Goal: Task Accomplishment & Management: Complete application form

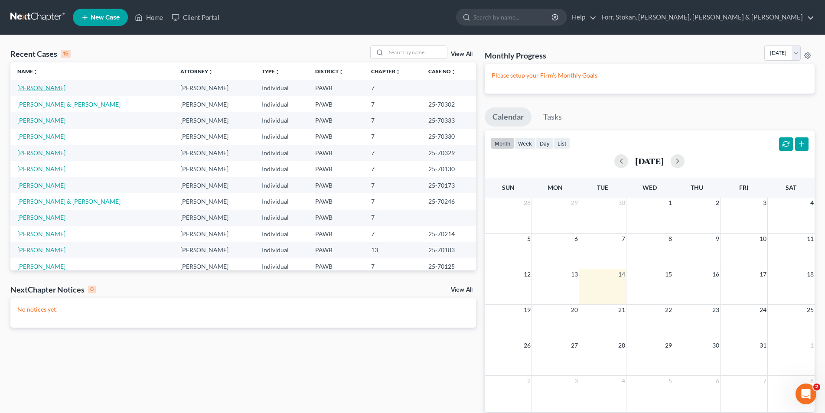
click at [39, 86] on link "[PERSON_NAME]" at bounding box center [41, 87] width 48 height 7
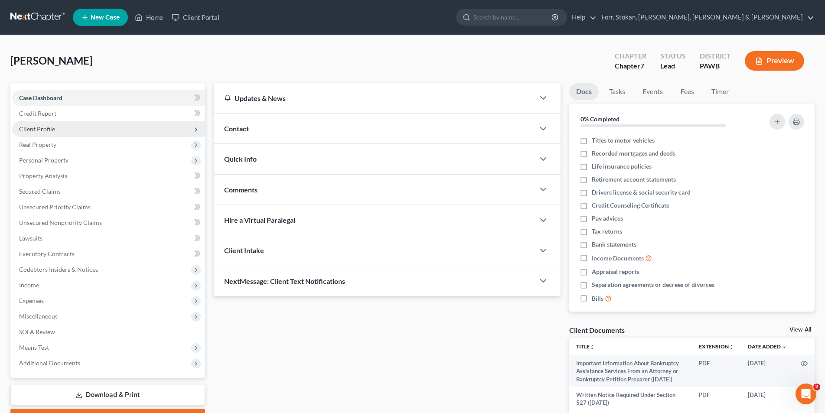
click at [38, 129] on span "Client Profile" at bounding box center [37, 128] width 36 height 7
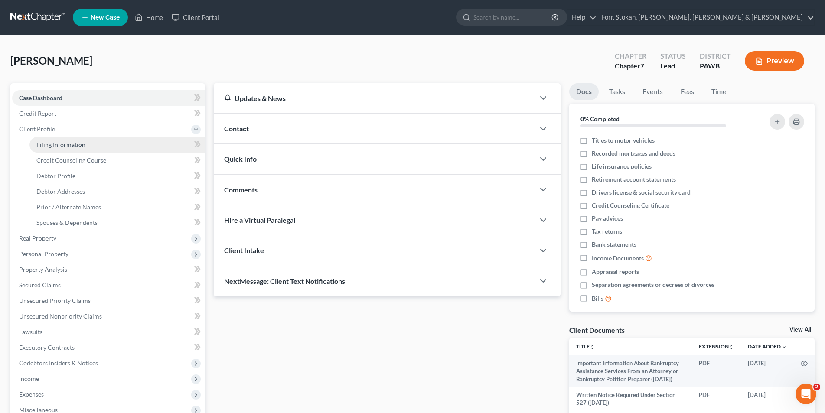
click at [60, 144] on span "Filing Information" at bounding box center [60, 144] width 49 height 7
select select "1"
select select "0"
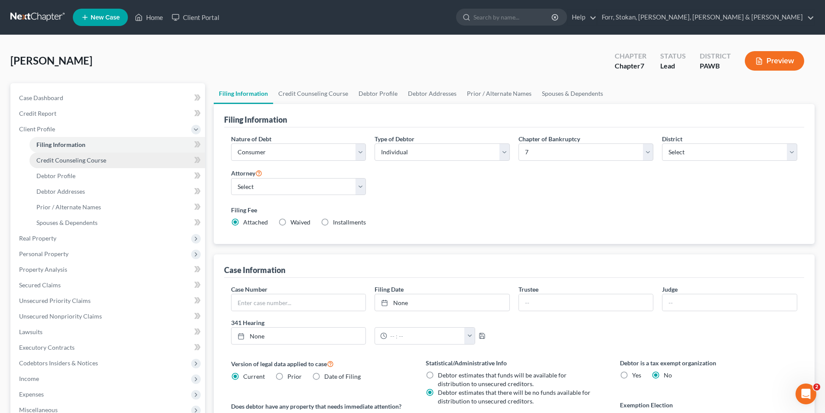
click at [91, 163] on span "Credit Counseling Course" at bounding box center [71, 160] width 70 height 7
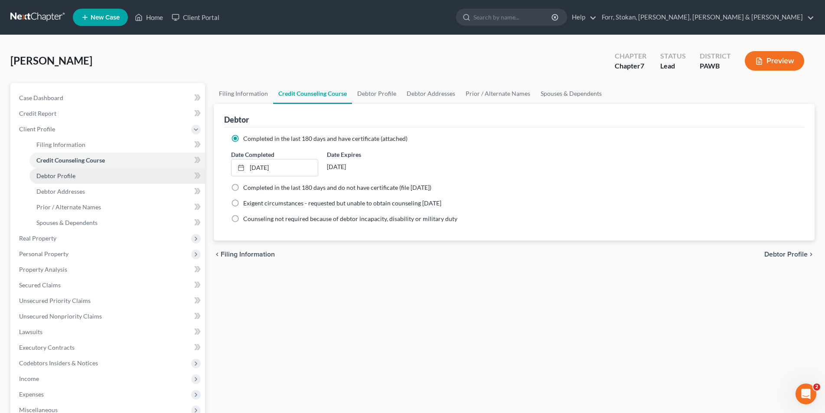
click at [82, 174] on link "Debtor Profile" at bounding box center [117, 176] width 176 height 16
select select "1"
select select "5"
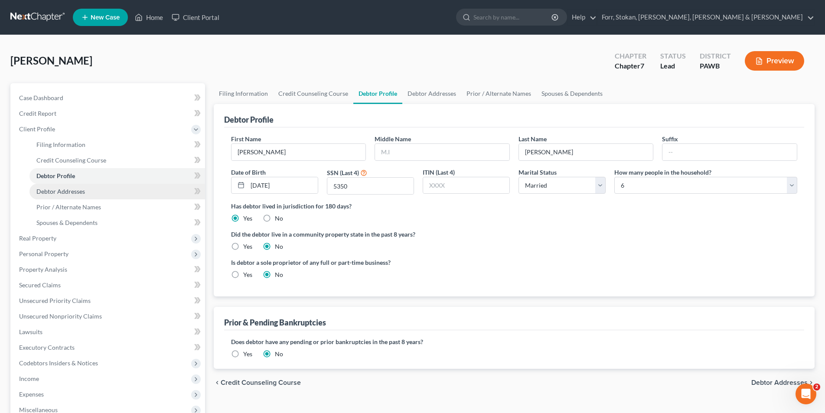
click at [78, 188] on span "Debtor Addresses" at bounding box center [60, 191] width 49 height 7
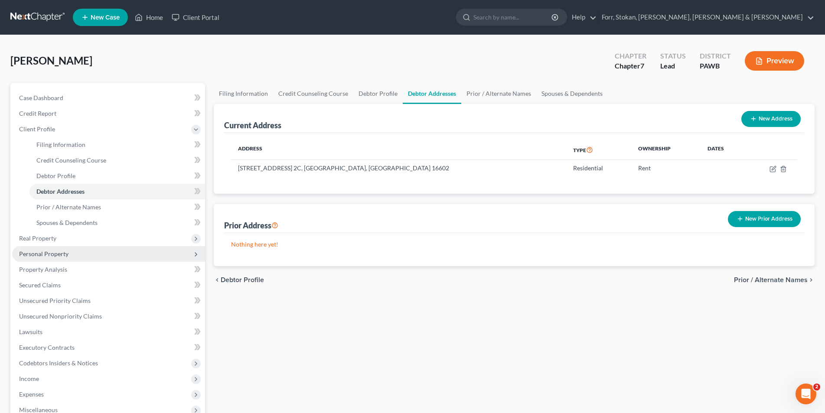
click at [57, 254] on span "Personal Property" at bounding box center [43, 253] width 49 height 7
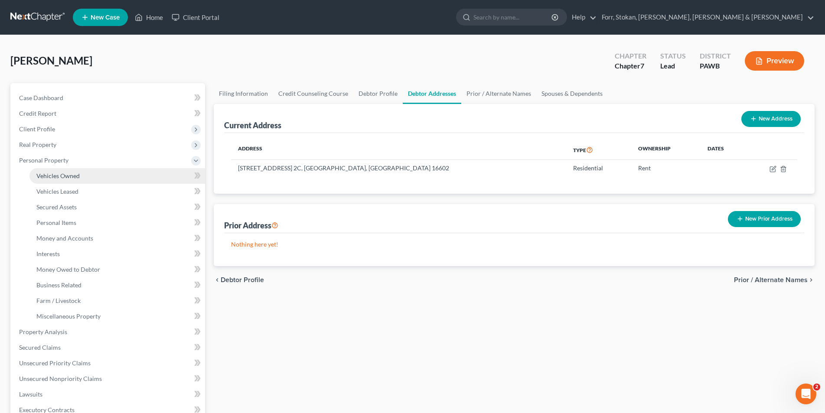
click at [70, 176] on span "Vehicles Owned" at bounding box center [57, 175] width 43 height 7
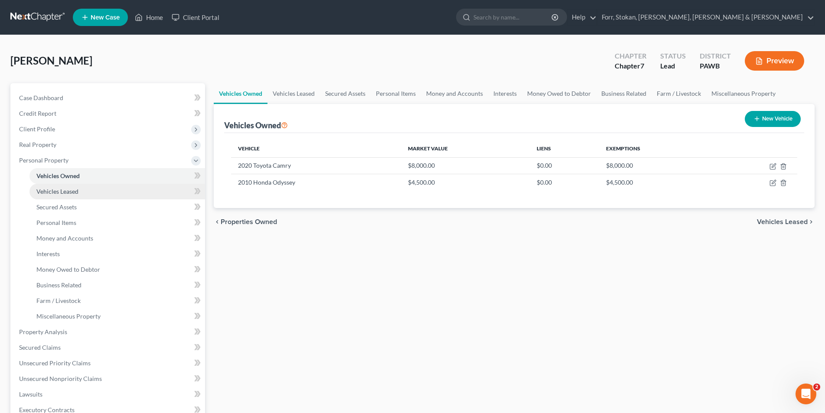
click at [66, 193] on span "Vehicles Leased" at bounding box center [57, 191] width 42 height 7
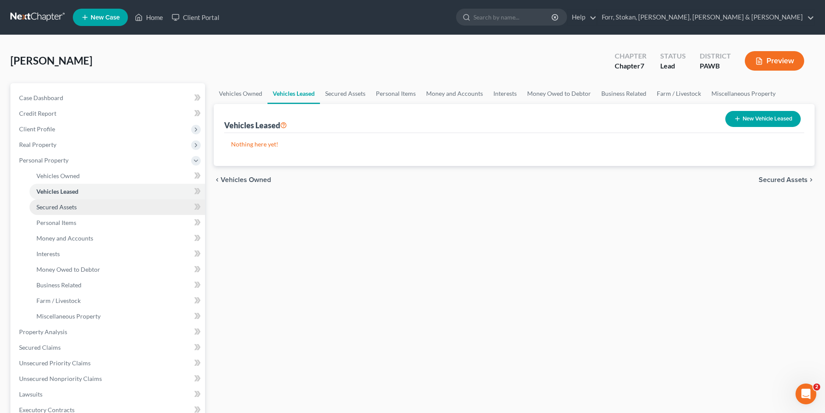
click at [65, 205] on span "Secured Assets" at bounding box center [56, 206] width 40 height 7
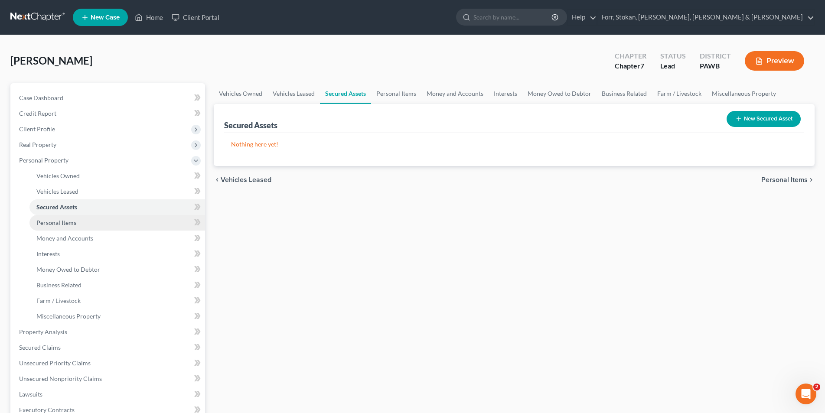
click at [65, 222] on span "Personal Items" at bounding box center [56, 222] width 40 height 7
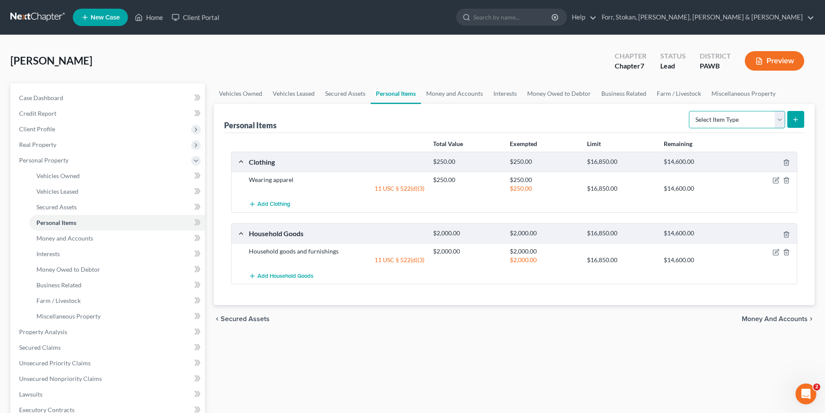
click at [784, 120] on select "Select Item Type Clothing Collectibles Of Value Electronics Firearms Household …" at bounding box center [737, 119] width 96 height 17
click at [785, 80] on div "[PERSON_NAME] Upgraded Chapter Chapter 7 Status Lead District [GEOGRAPHIC_DATA]…" at bounding box center [412, 65] width 805 height 38
click at [70, 237] on span "Money and Accounts" at bounding box center [64, 238] width 57 height 7
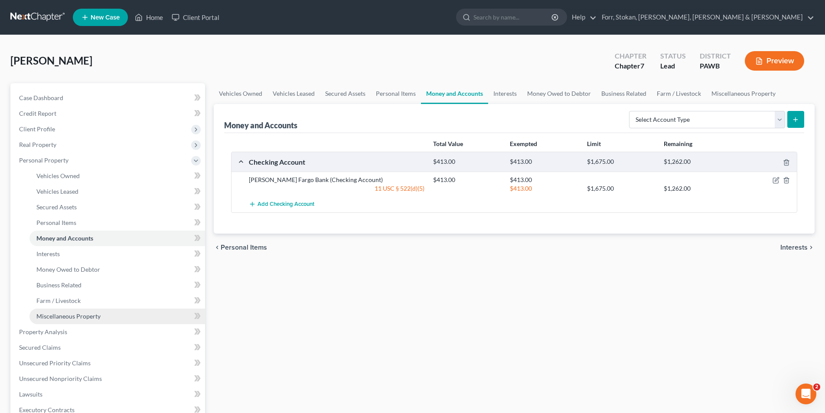
click at [48, 314] on span "Miscellaneous Property" at bounding box center [68, 316] width 64 height 7
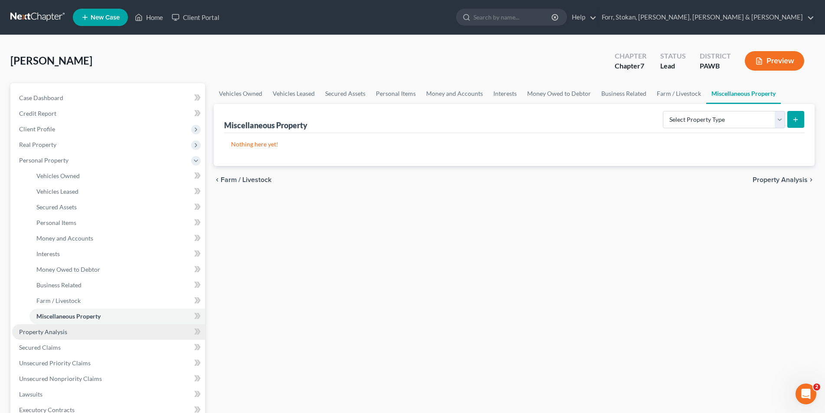
click at [48, 330] on span "Property Analysis" at bounding box center [43, 331] width 48 height 7
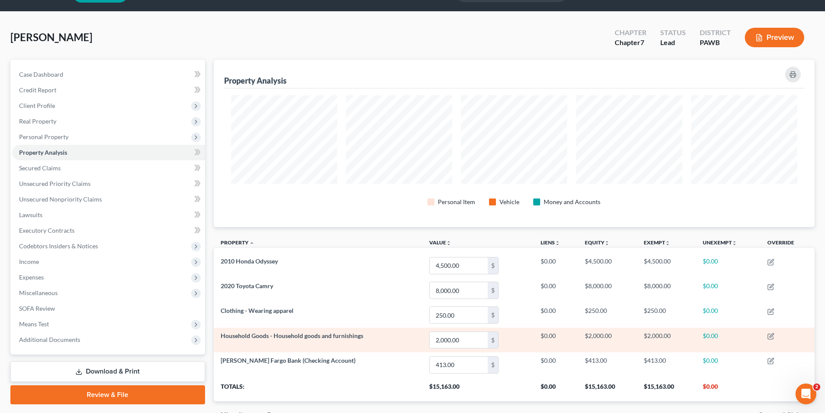
scroll to position [72, 0]
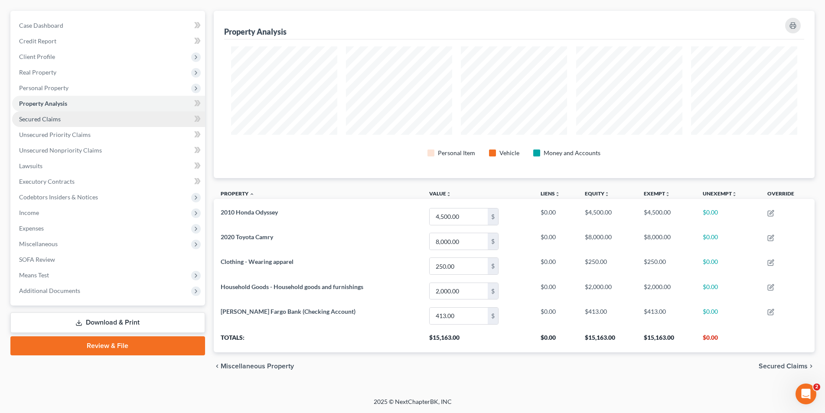
click at [46, 117] on span "Secured Claims" at bounding box center [40, 118] width 42 height 7
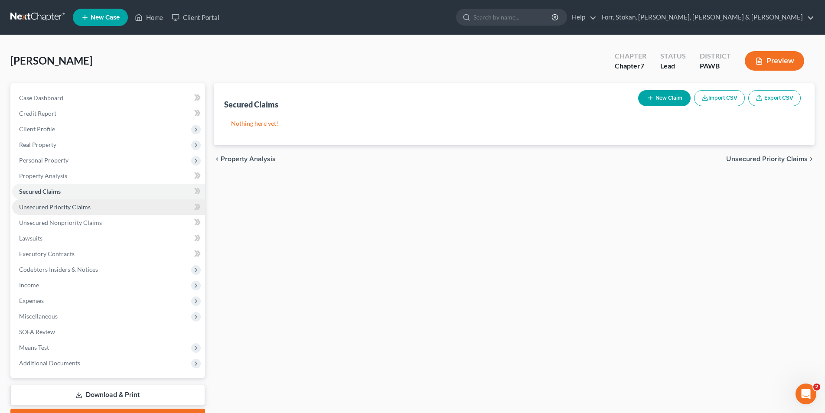
click at [46, 209] on span "Unsecured Priority Claims" at bounding box center [55, 206] width 72 height 7
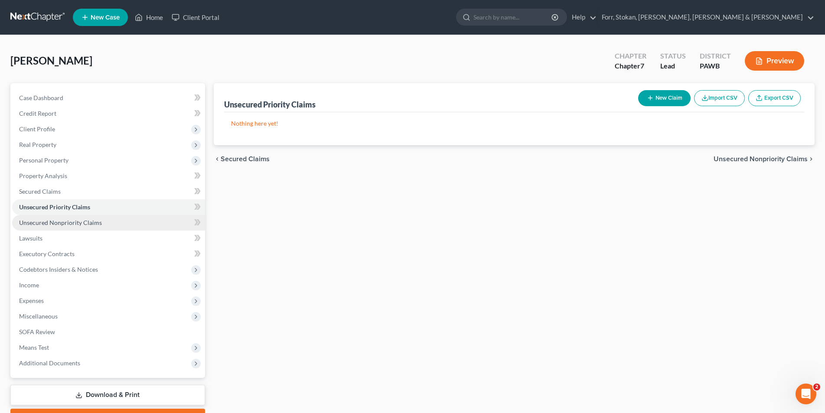
click at [46, 226] on span "Unsecured Nonpriority Claims" at bounding box center [60, 222] width 83 height 7
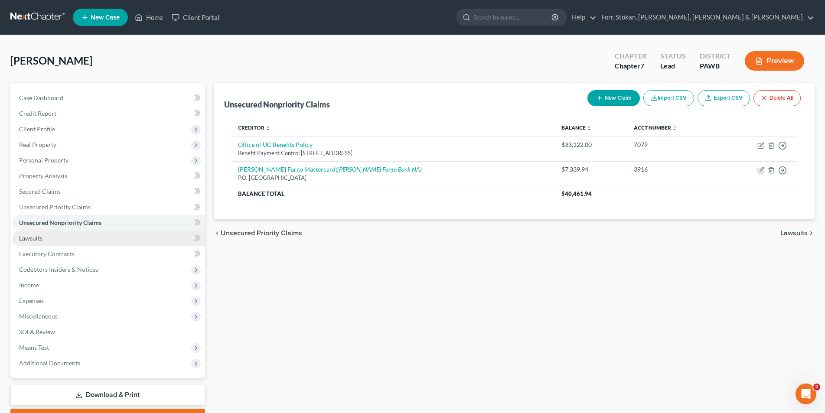
click at [43, 239] on link "Lawsuits" at bounding box center [108, 239] width 193 height 16
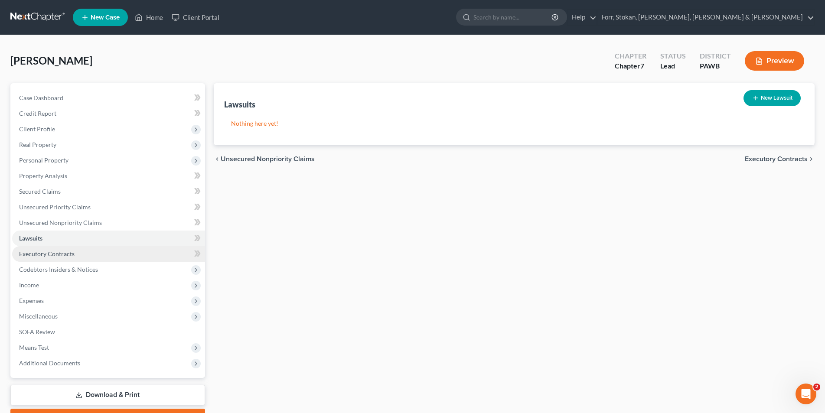
click at [39, 251] on span "Executory Contracts" at bounding box center [47, 253] width 56 height 7
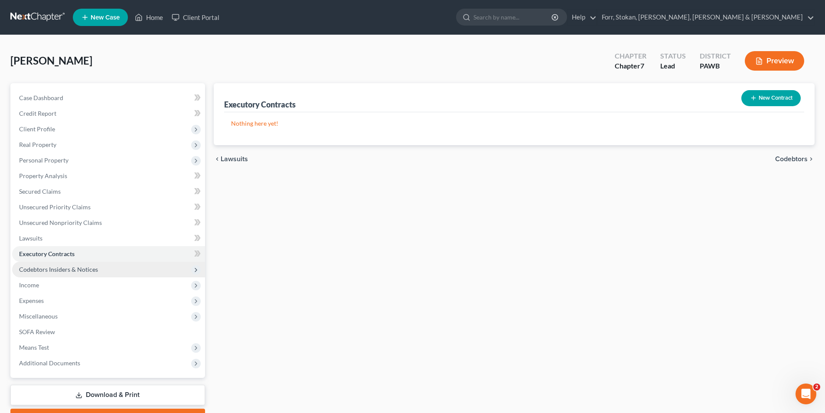
click at [39, 270] on span "Codebtors Insiders & Notices" at bounding box center [58, 269] width 79 height 7
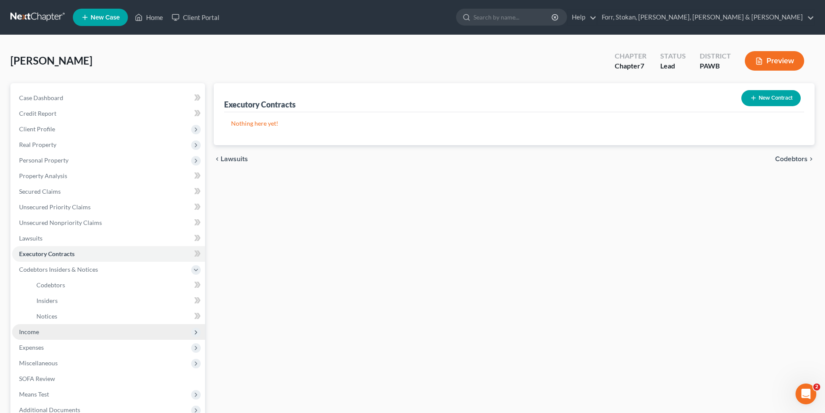
click at [27, 333] on span "Income" at bounding box center [29, 331] width 20 height 7
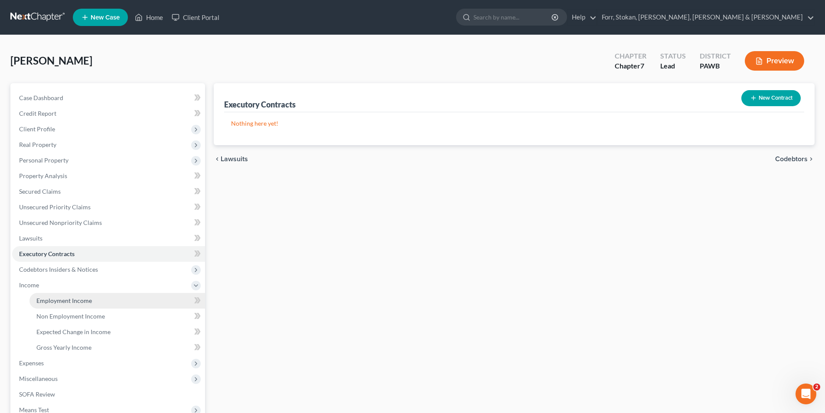
click at [62, 301] on span "Employment Income" at bounding box center [64, 300] width 56 height 7
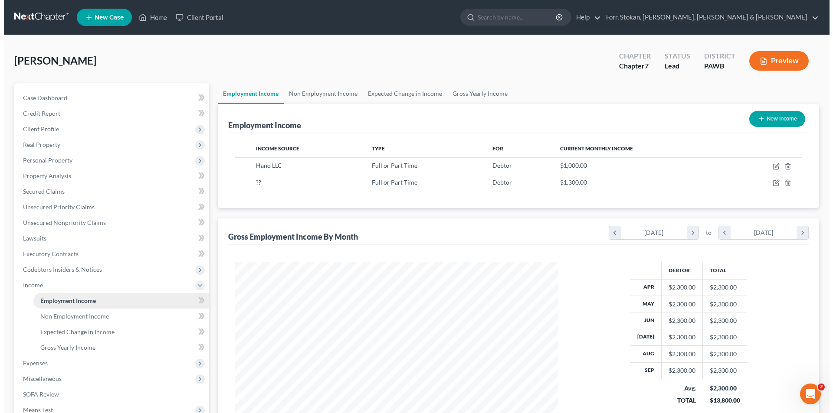
scroll to position [161, 341]
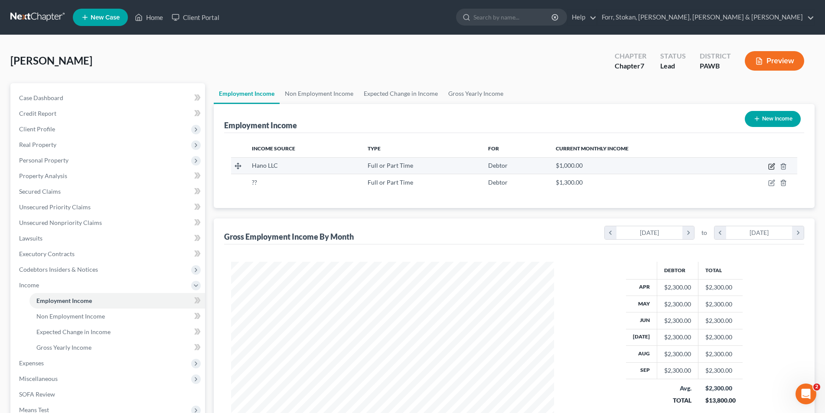
click at [773, 167] on icon "button" at bounding box center [773, 166] width 4 height 4
select select "0"
select select "39"
select select "0"
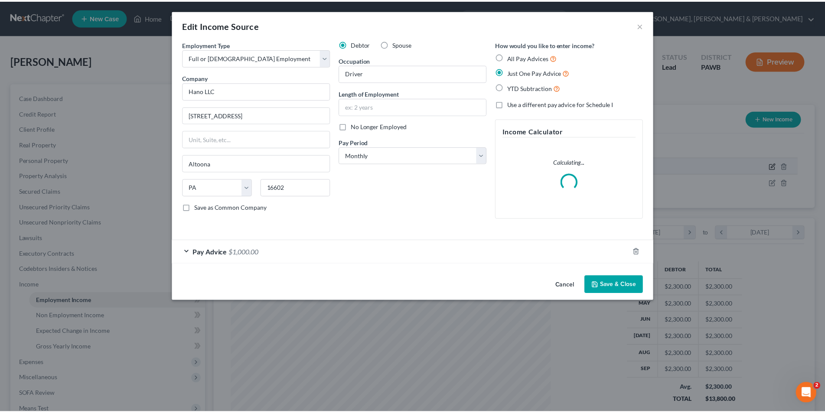
scroll to position [163, 344]
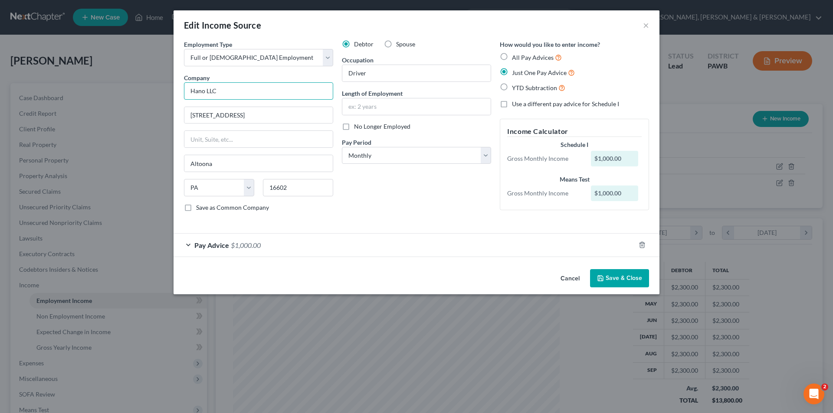
click at [220, 95] on input "Hano LLC" at bounding box center [258, 90] width 149 height 17
type input "Hano Transportation"
type input "[STREET_ADDRESS]"
click at [413, 105] on input "text" at bounding box center [416, 106] width 148 height 16
type input "1 year"
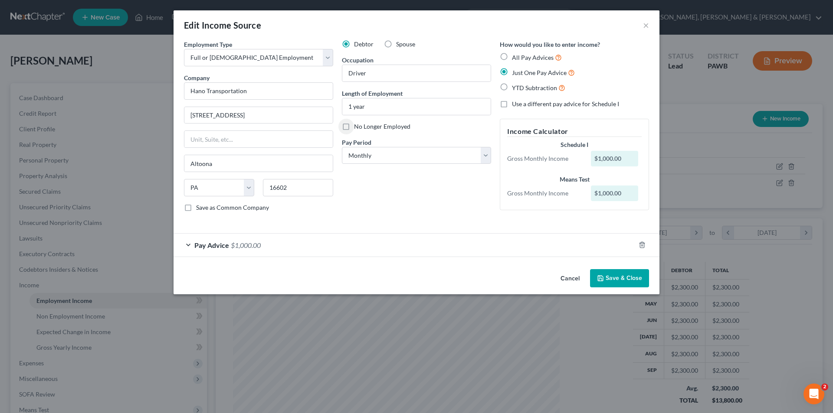
click at [603, 278] on icon "button" at bounding box center [600, 278] width 7 height 7
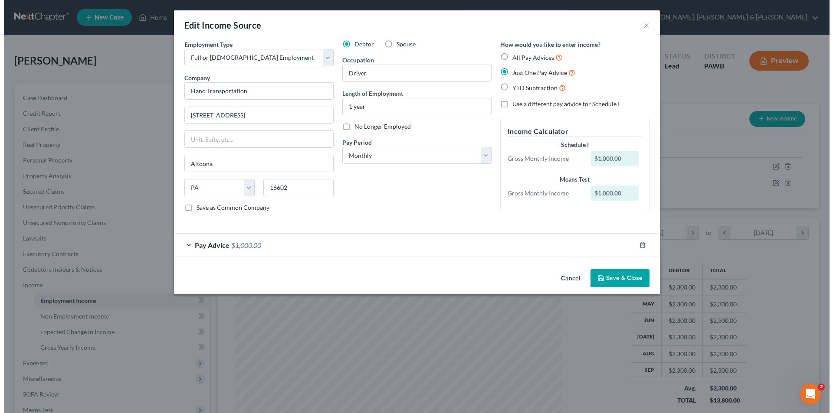
scroll to position [433537, 433358]
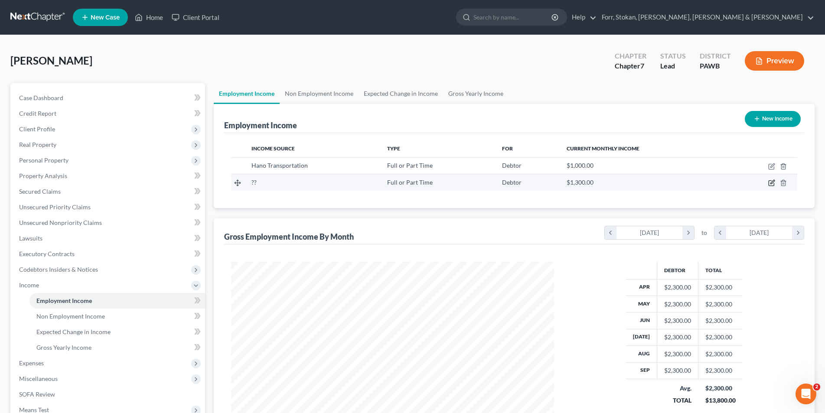
click at [774, 183] on icon "button" at bounding box center [772, 183] width 7 height 7
select select "0"
select select "3"
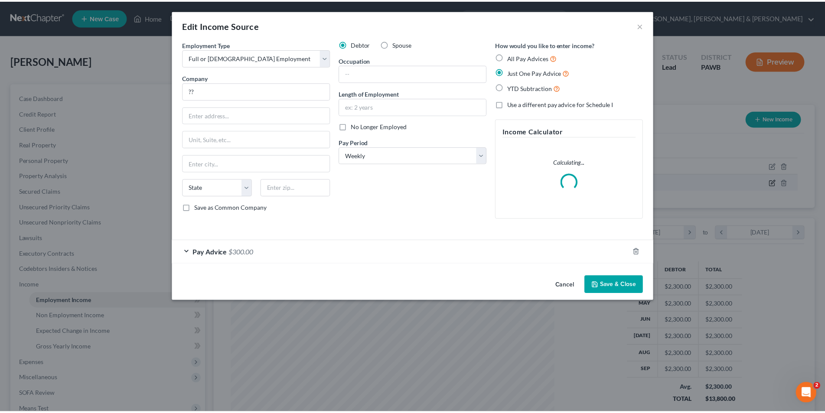
scroll to position [163, 344]
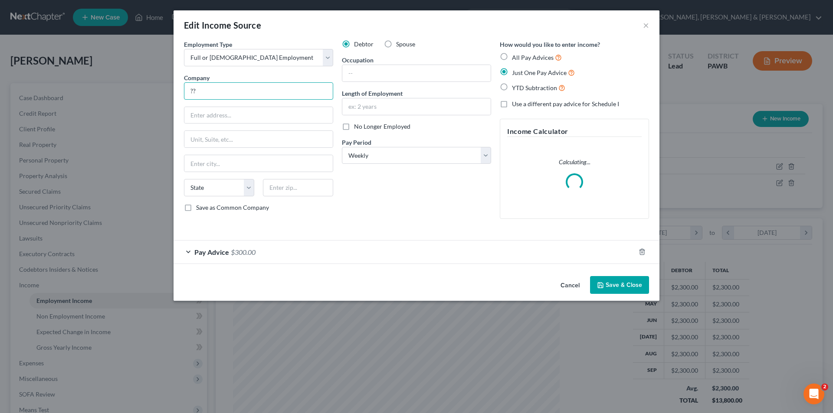
drag, startPoint x: 266, startPoint y: 87, endPoint x: 118, endPoint y: 94, distance: 148.1
click at [118, 94] on div "Edit Income Source × Employment Type * Select Full or [DEMOGRAPHIC_DATA] Employ…" at bounding box center [416, 206] width 833 height 413
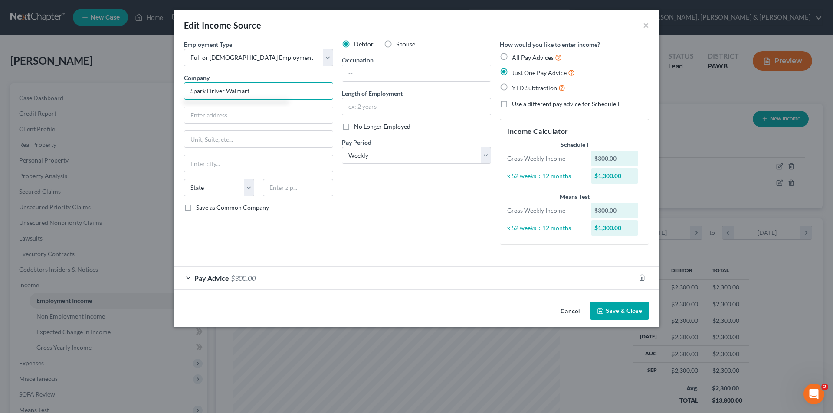
type input "Spark Driver Walmart"
type input "[STREET_ADDRESS]"
type input "Altoona"
select select "39"
type input "16601"
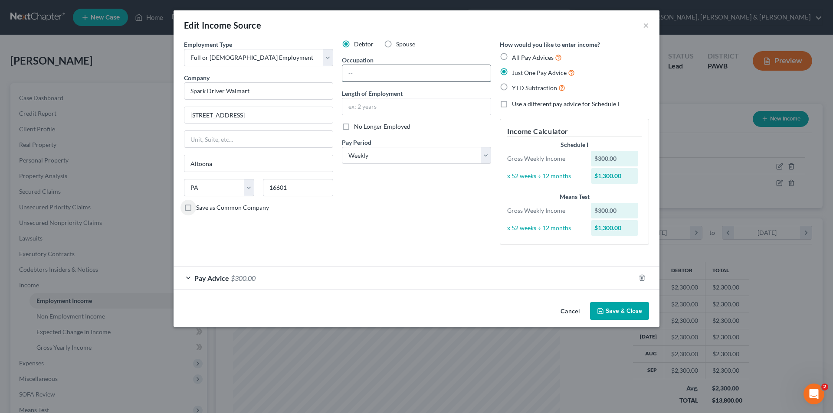
click at [358, 75] on input "text" at bounding box center [416, 73] width 148 height 16
type input "Driver"
click at [352, 108] on input "text" at bounding box center [416, 106] width 148 height 16
type input "1 year"
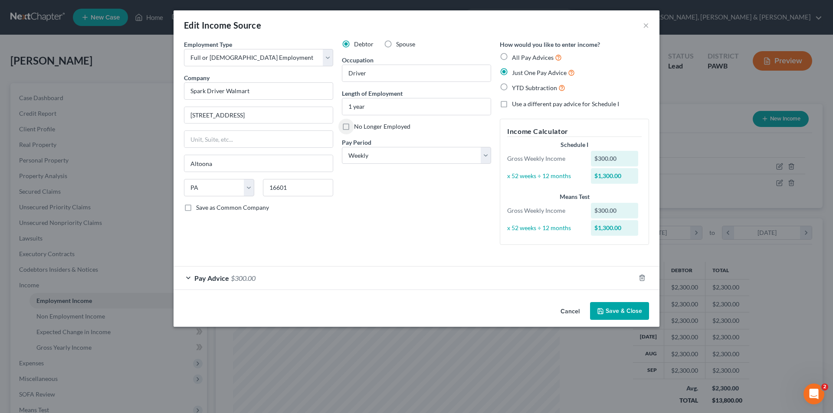
click at [622, 311] on button "Save & Close" at bounding box center [619, 311] width 59 height 18
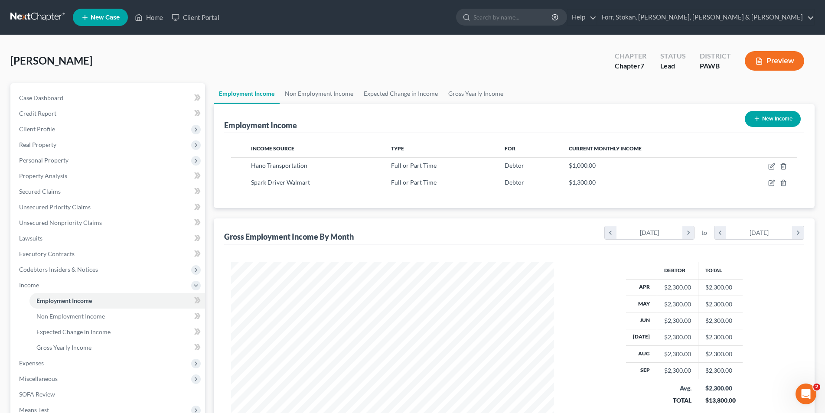
scroll to position [110, 0]
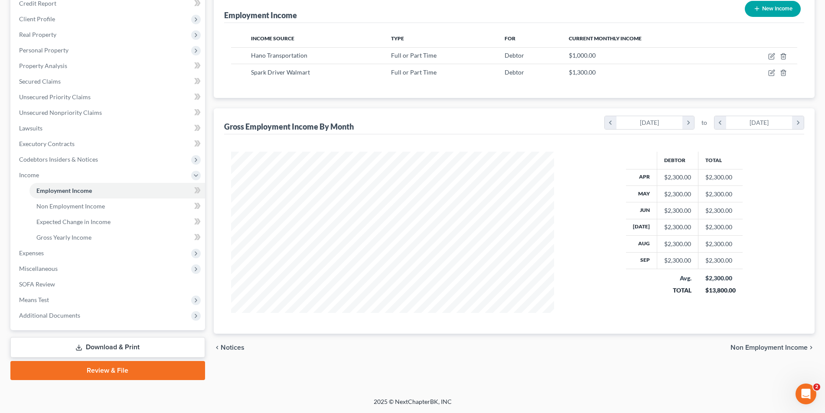
click at [757, 348] on span "Non Employment Income" at bounding box center [769, 347] width 77 height 7
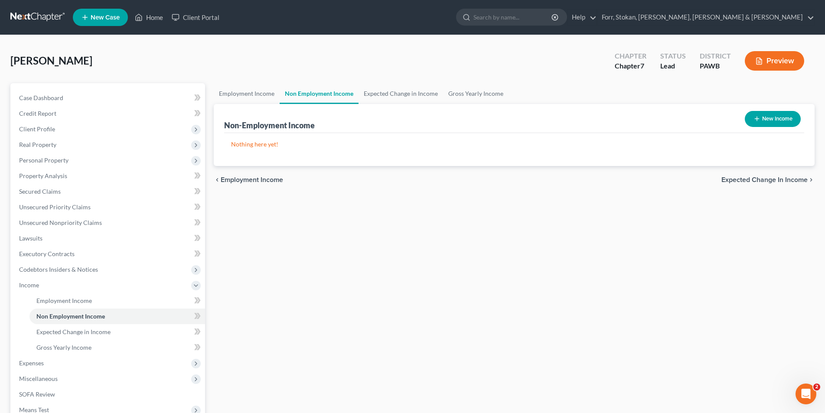
click at [750, 180] on span "Expected Change in Income" at bounding box center [765, 180] width 86 height 7
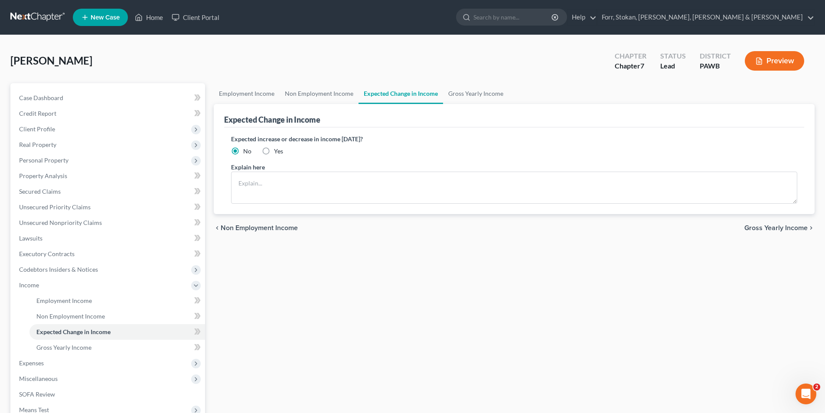
click at [760, 227] on span "Gross Yearly Income" at bounding box center [776, 228] width 63 height 7
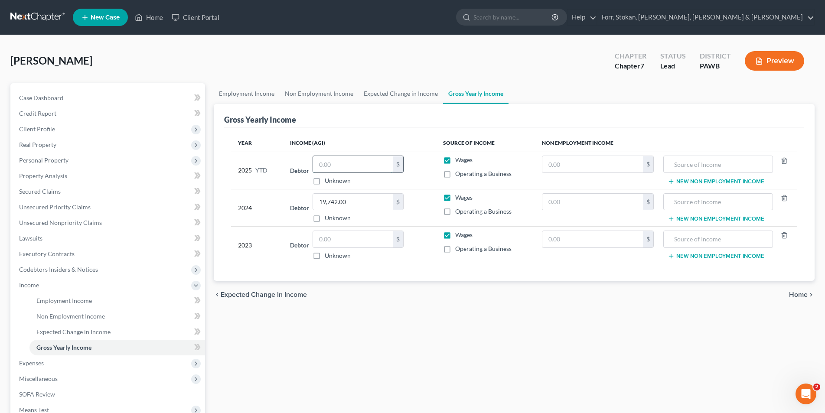
click at [359, 162] on input "text" at bounding box center [353, 164] width 80 height 16
type input "21,000.00"
click at [799, 294] on span "Home" at bounding box center [798, 294] width 19 height 7
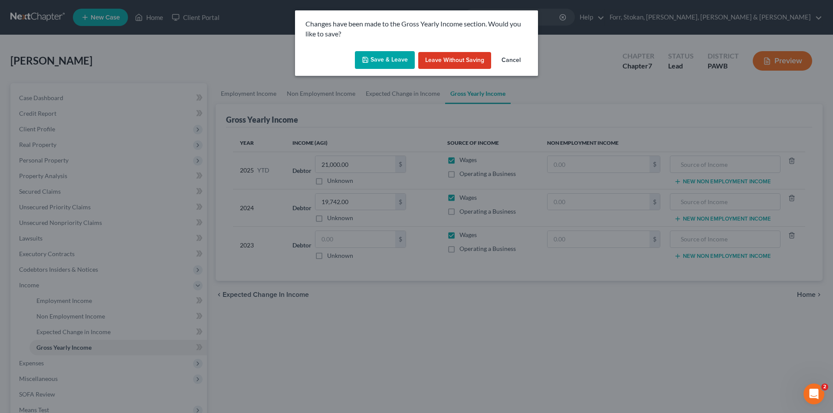
click at [378, 62] on button "Save & Leave" at bounding box center [385, 60] width 60 height 18
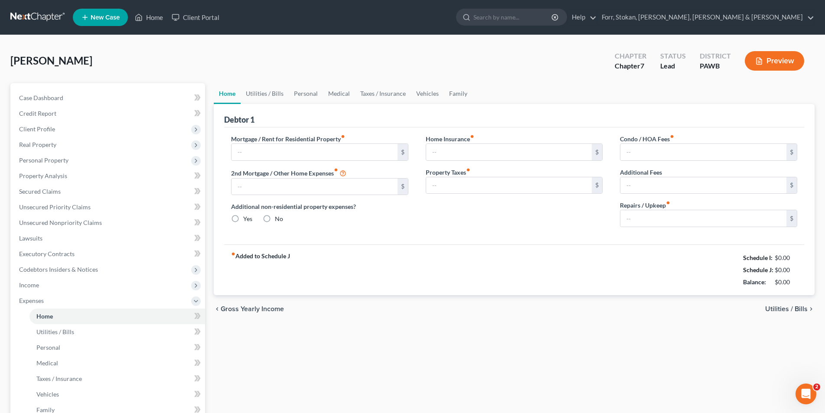
type input "526.00"
type input "0.00"
radio input "true"
type input "0.00"
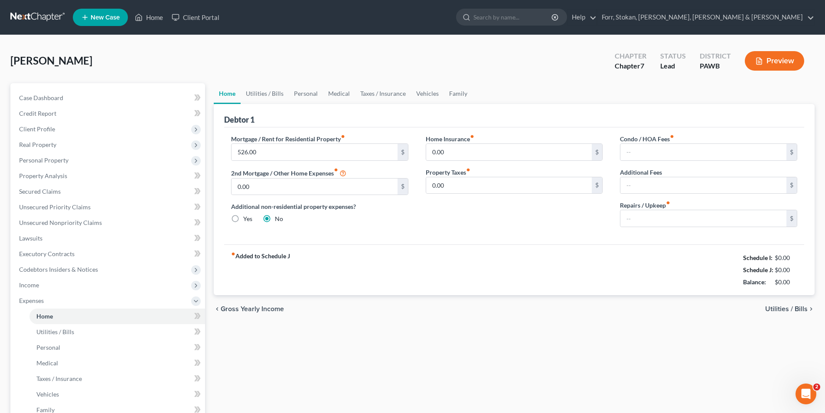
type input "0.00"
click at [788, 311] on span "Utilities / Bills" at bounding box center [786, 309] width 43 height 7
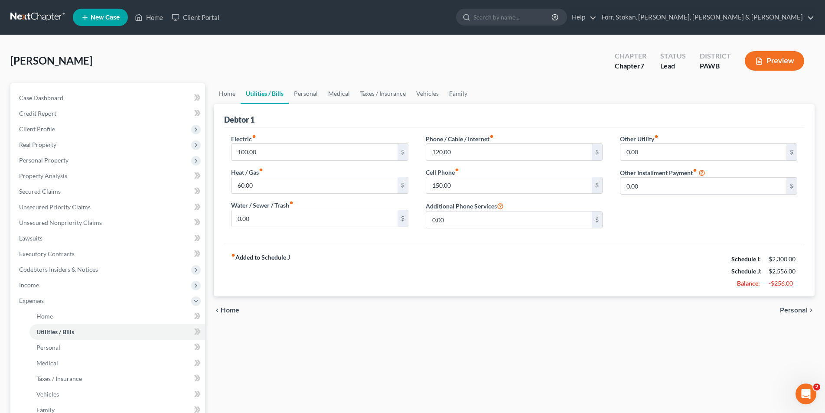
click at [788, 311] on span "Personal" at bounding box center [794, 310] width 28 height 7
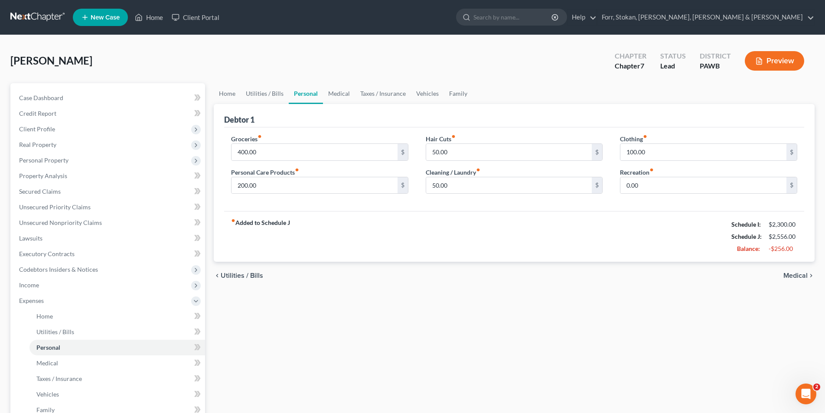
click at [788, 311] on div "Home Utilities / Bills Personal Medical Taxes / Insurance Vehicles Family Debto…" at bounding box center [514, 310] width 610 height 454
click at [796, 275] on span "Medical" at bounding box center [796, 275] width 24 height 7
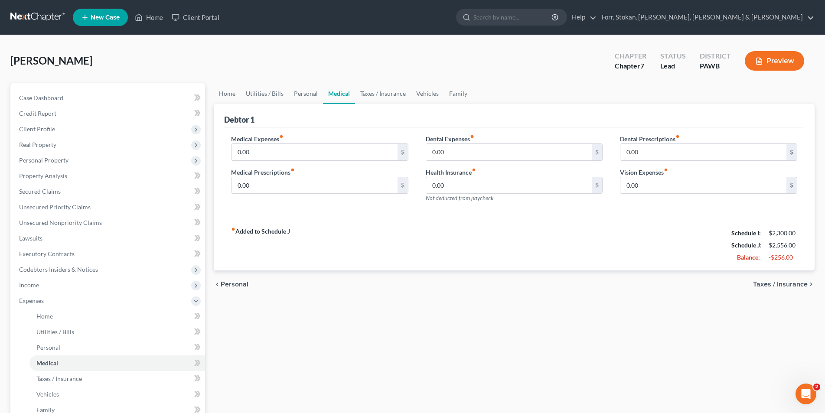
click at [789, 287] on span "Taxes / Insurance" at bounding box center [780, 284] width 55 height 7
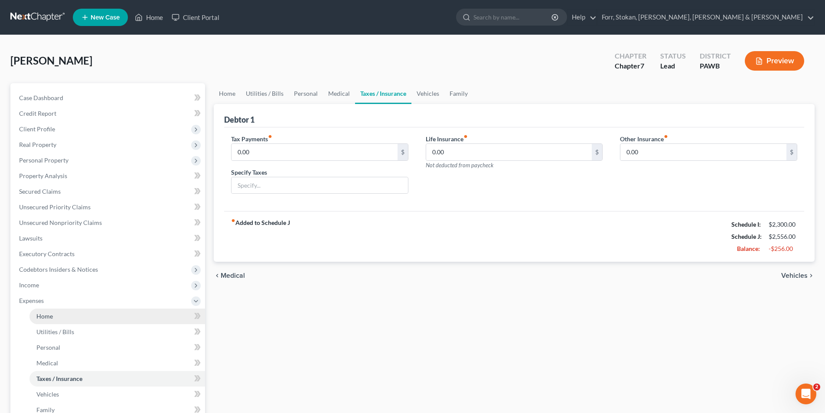
click at [46, 316] on span "Home" at bounding box center [44, 316] width 16 height 7
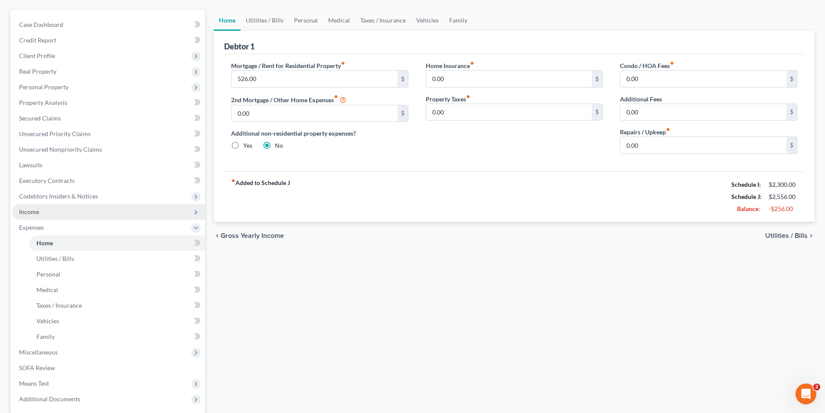
scroll to position [157, 0]
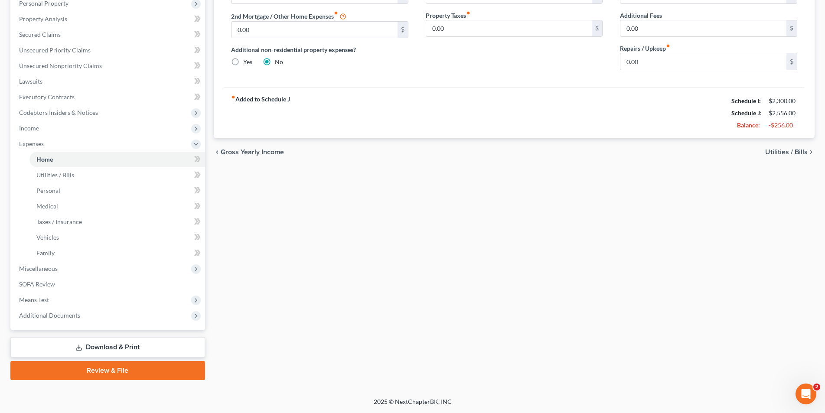
click at [118, 343] on link "Download & Print" at bounding box center [107, 347] width 195 height 20
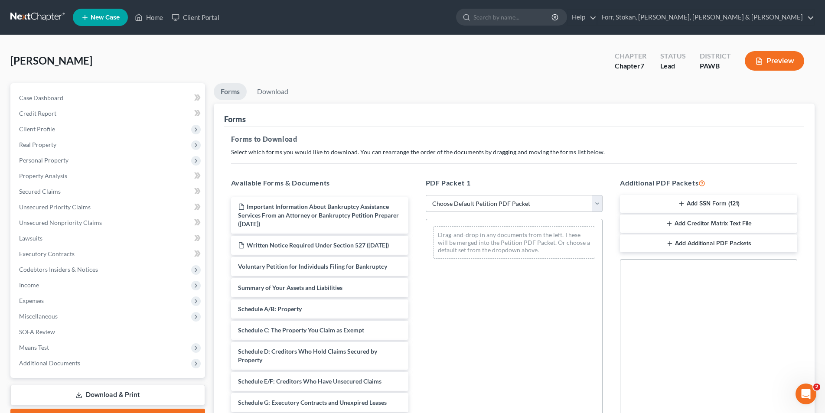
click at [510, 206] on select "Choose Default Petition PDF Packet Complete Bankruptcy Petition (all forms and …" at bounding box center [514, 203] width 177 height 17
select select "0"
click at [426, 195] on select "Choose Default Petition PDF Packet Complete Bankruptcy Petition (all forms and …" at bounding box center [514, 203] width 177 height 17
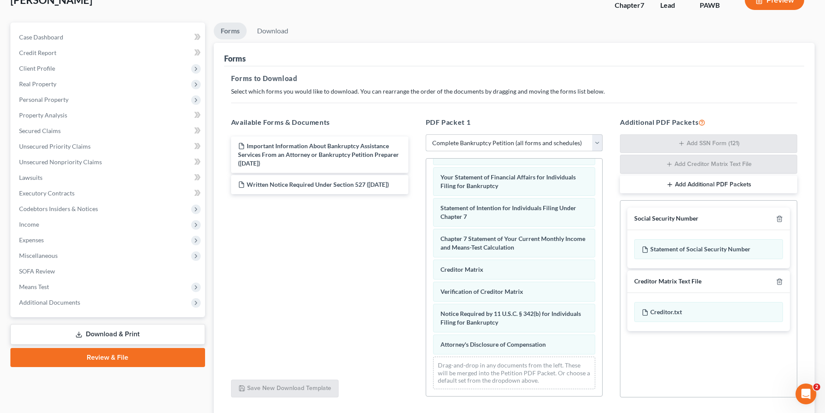
scroll to position [123, 0]
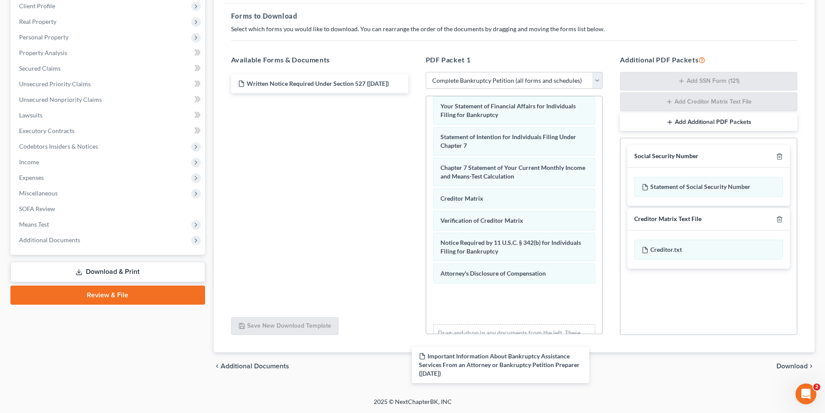
drag, startPoint x: 330, startPoint y: 85, endPoint x: 512, endPoint y: 337, distance: 310.3
click at [415, 93] on div "Important Information About Bankruptcy Assistance Services From an Attorney or …" at bounding box center [319, 83] width 191 height 19
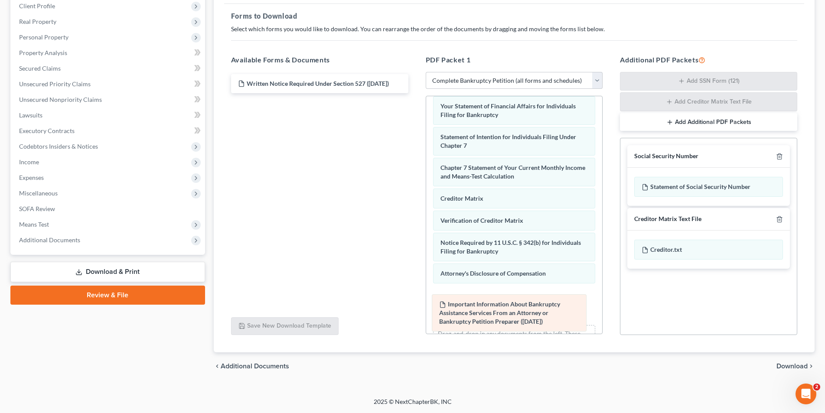
click at [514, 324] on div "Important Information About Bankruptcy Assistance Services From an Attorney or …" at bounding box center [514, 92] width 177 height 545
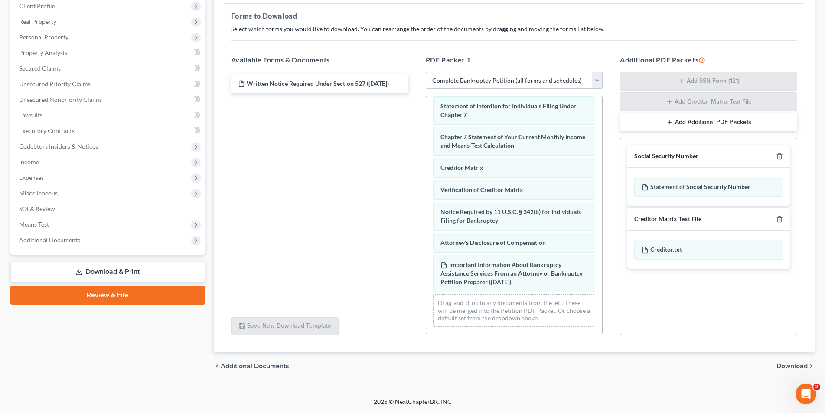
scroll to position [316, 0]
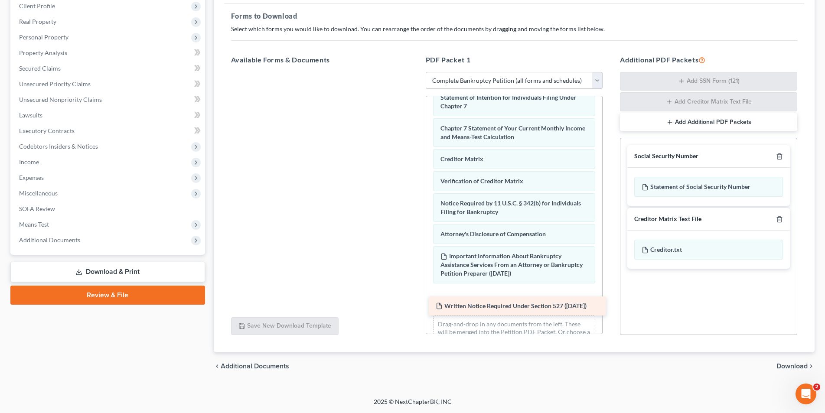
drag, startPoint x: 298, startPoint y: 87, endPoint x: 495, endPoint y: 309, distance: 297.7
click at [415, 72] on div "Written Notice Required Under Section 527 ([DATE]) Written Notice Required Unde…" at bounding box center [319, 72] width 191 height 0
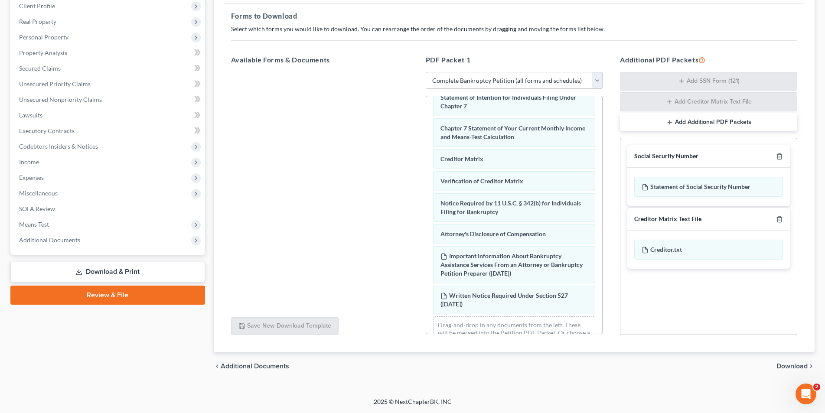
click at [788, 366] on span "Download" at bounding box center [792, 366] width 31 height 7
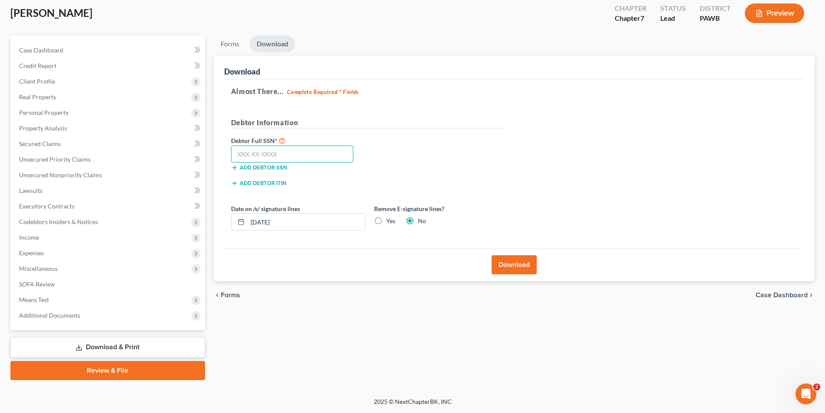
click at [322, 158] on input "text" at bounding box center [292, 154] width 123 height 17
type input "181-25-5350"
drag, startPoint x: 299, startPoint y: 219, endPoint x: 184, endPoint y: 215, distance: 115.0
click at [185, 215] on div "Petition Navigation Case Dashboard Payments Invoices Payments Payments Credit R…" at bounding box center [412, 208] width 813 height 345
click at [386, 222] on label "Yes" at bounding box center [390, 221] width 9 height 9
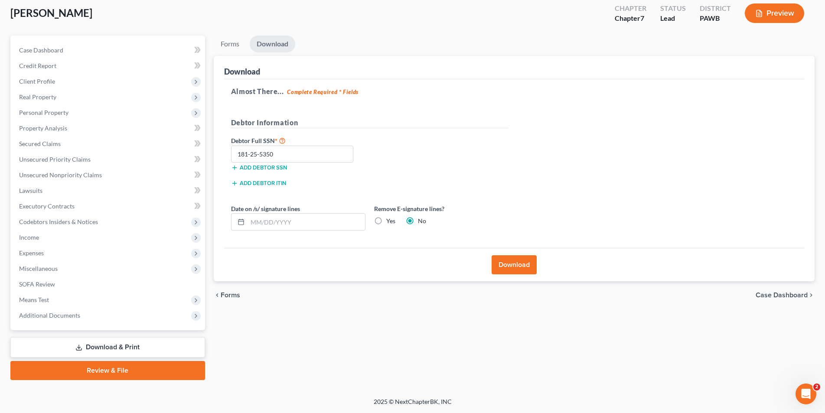
click at [390, 222] on input "Yes" at bounding box center [393, 220] width 6 height 6
radio input "true"
radio input "false"
click at [520, 265] on button "Download" at bounding box center [514, 264] width 45 height 19
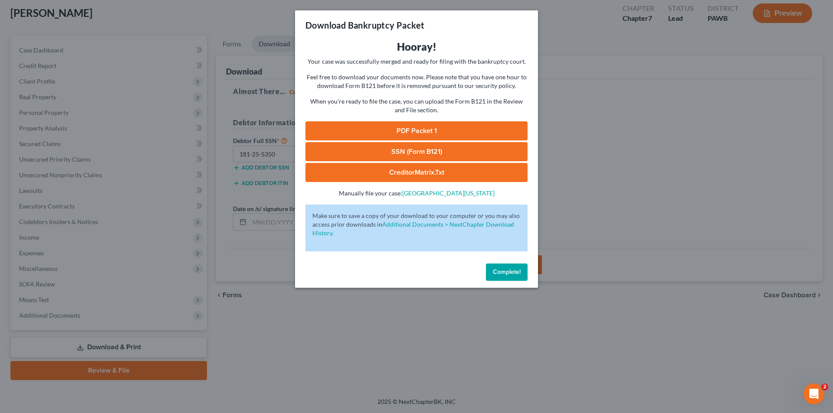
drag, startPoint x: 416, startPoint y: 127, endPoint x: 421, endPoint y: 127, distance: 5.2
click at [416, 127] on link "PDF Packet 1" at bounding box center [416, 130] width 222 height 19
click at [416, 151] on link "SSN (Form B121)" at bounding box center [416, 151] width 222 height 19
click at [501, 275] on span "Complete!" at bounding box center [507, 271] width 28 height 7
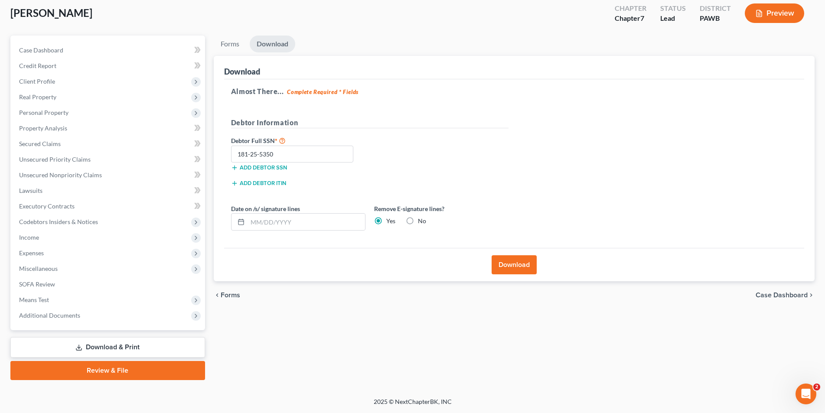
click at [399, 325] on div "Forms Download Forms Forms to Download Select which forms you would like to dow…" at bounding box center [514, 208] width 610 height 345
